Goal: Information Seeking & Learning: Learn about a topic

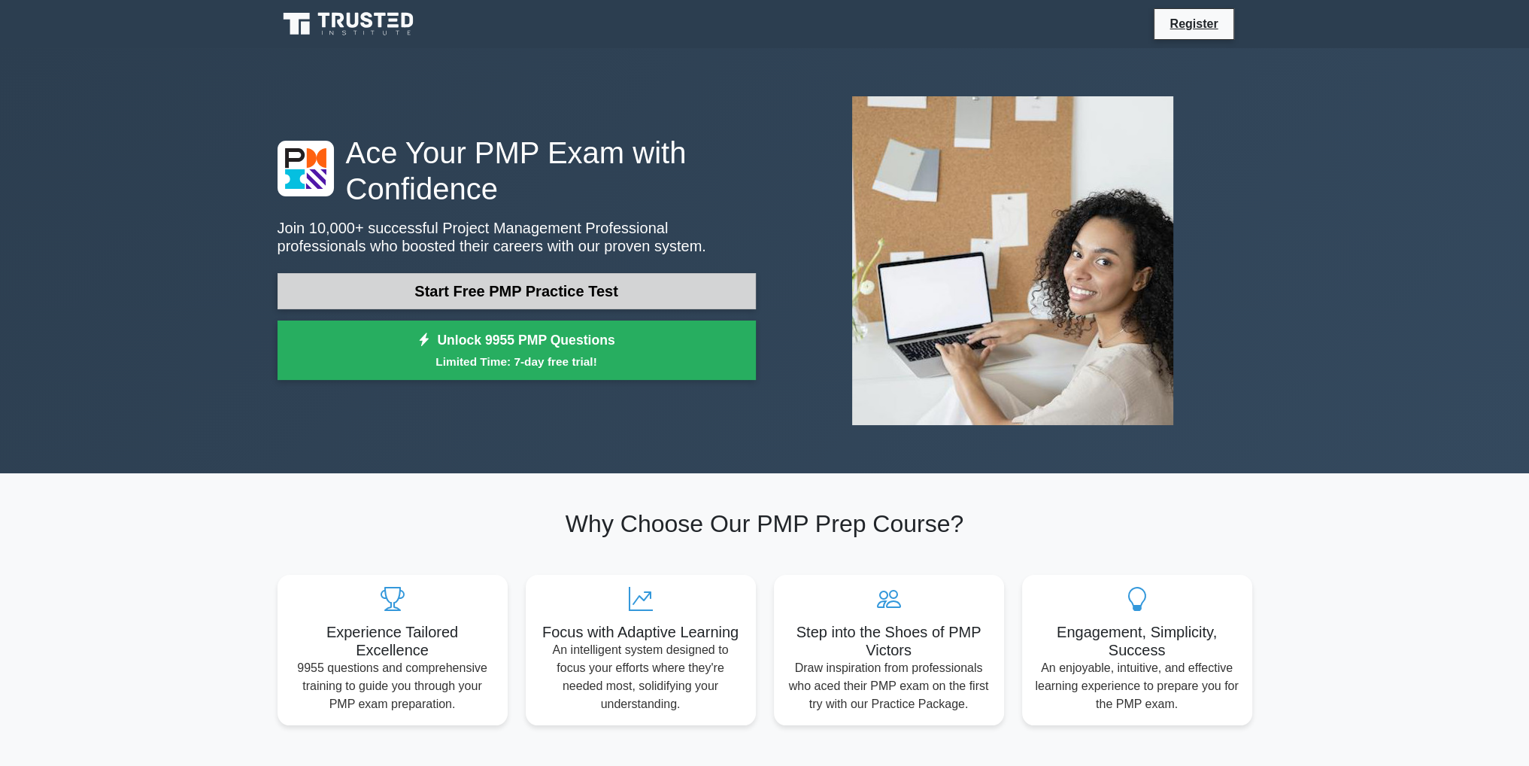
click at [499, 289] on link "Start Free PMP Practice Test" at bounding box center [517, 291] width 478 height 36
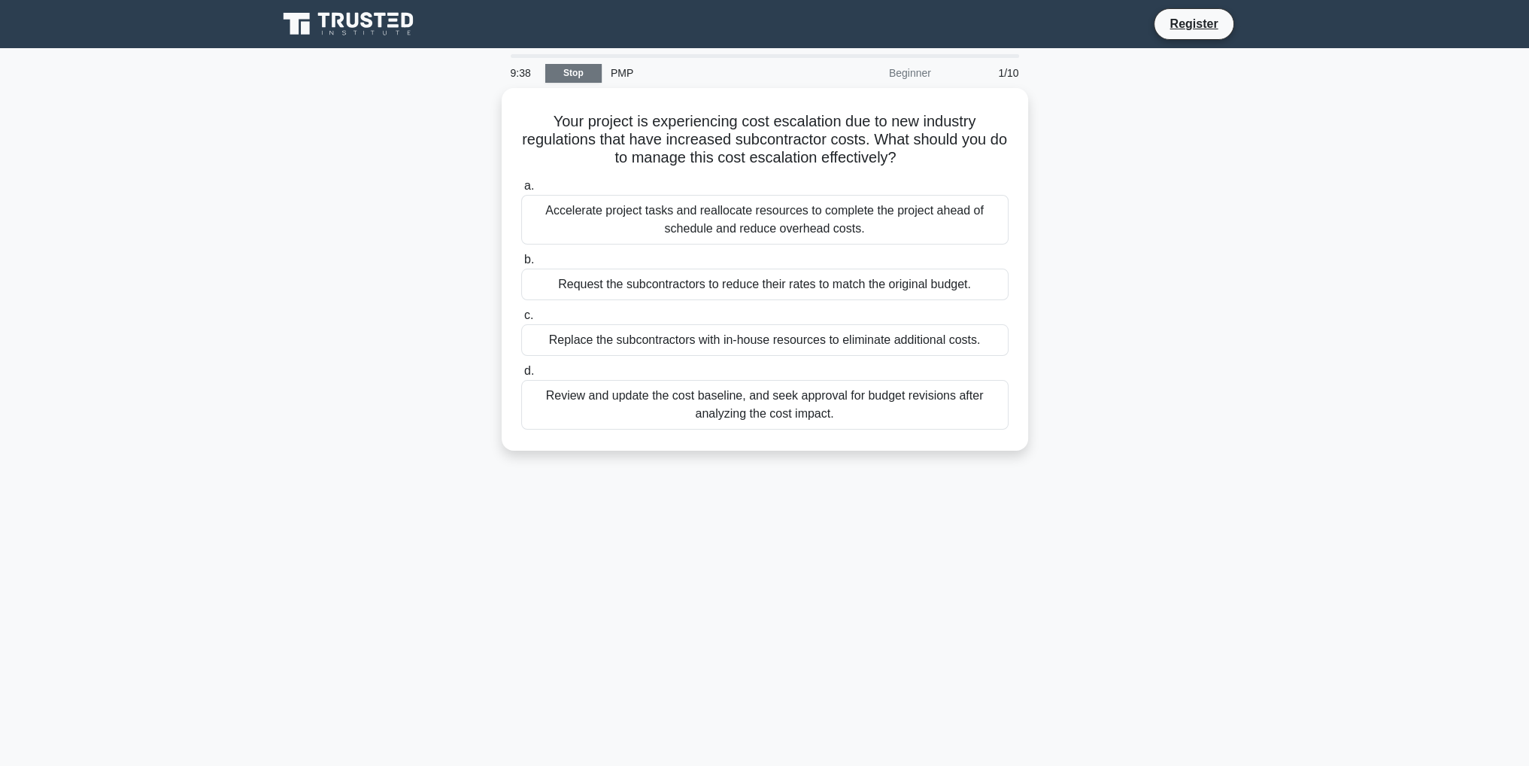
click at [578, 74] on link "Stop" at bounding box center [573, 73] width 56 height 19
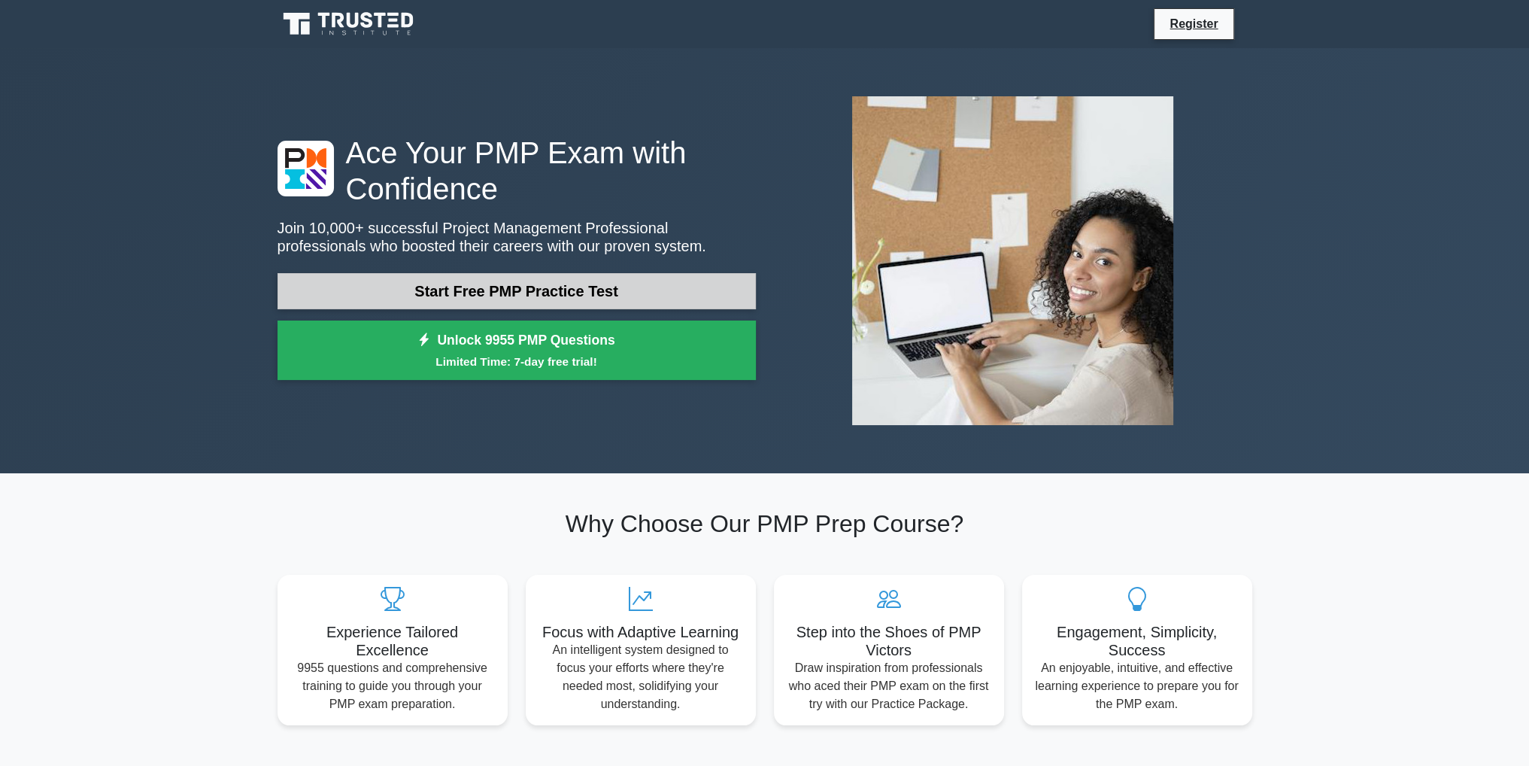
click at [505, 290] on link "Start Free PMP Practice Test" at bounding box center [517, 291] width 478 height 36
